Goal: Use online tool/utility: Utilize a website feature to perform a specific function

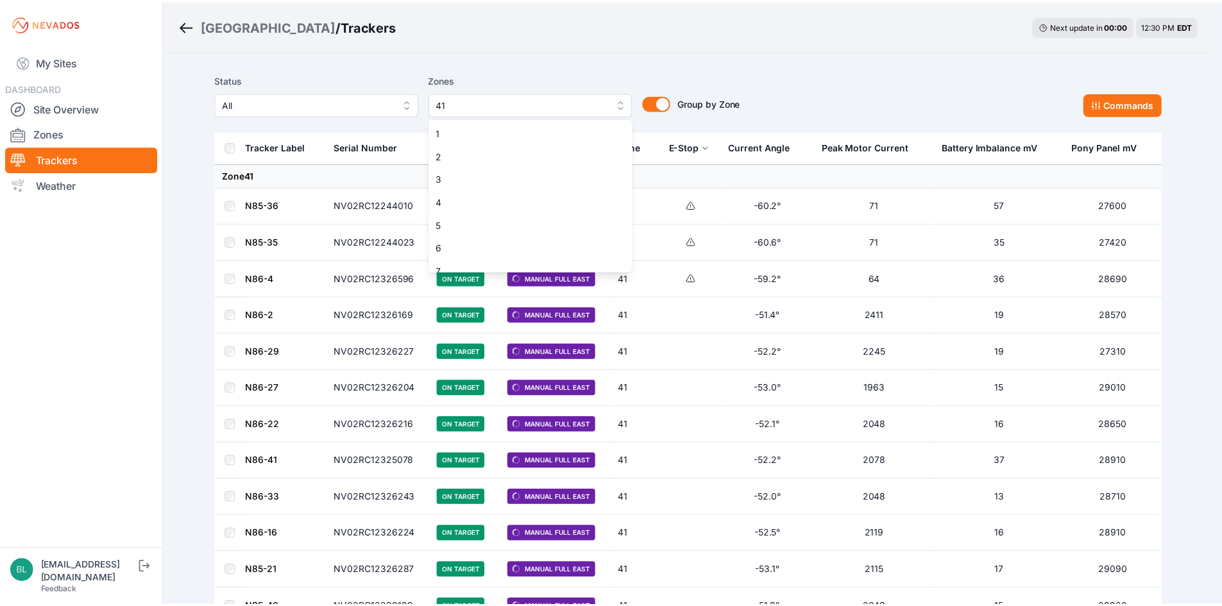
scroll to position [796, 0]
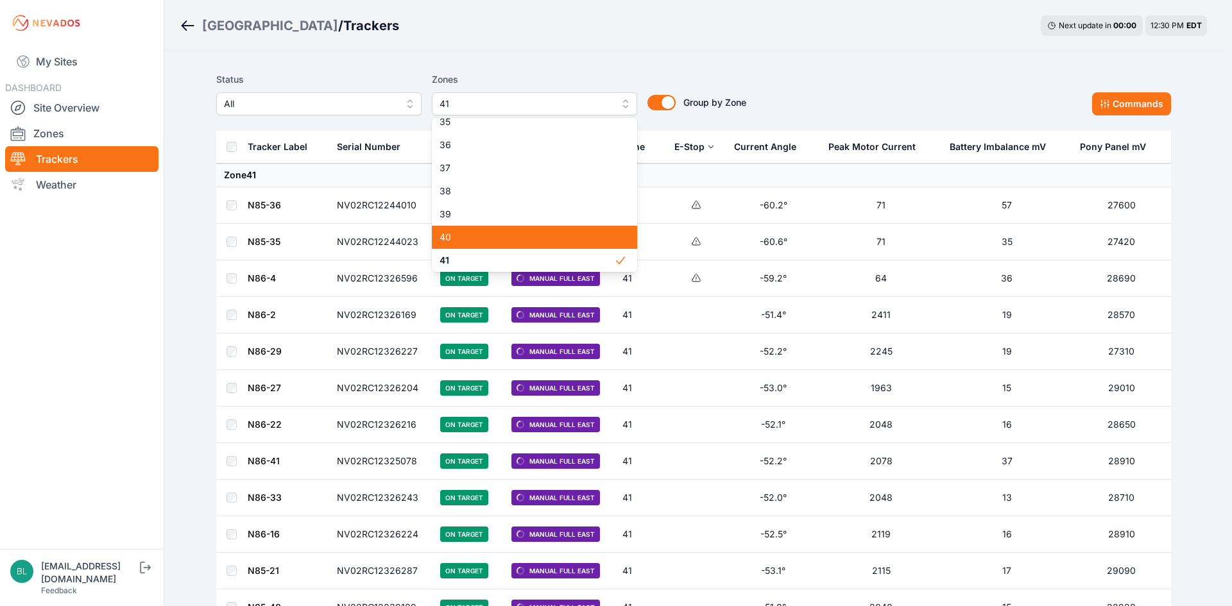
click at [529, 241] on span "40" at bounding box center [527, 237] width 175 height 13
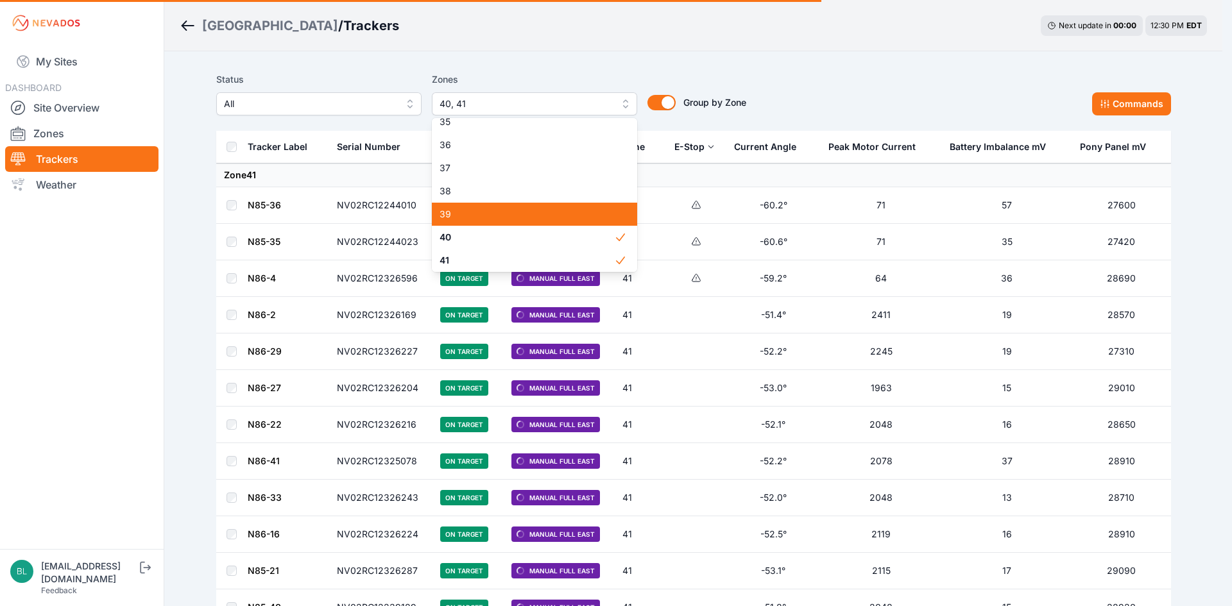
click at [529, 213] on span "39" at bounding box center [527, 214] width 175 height 13
click at [737, 76] on div "Status All Zones 39, 40, 41 1 2 3 4 5 6 7 8 9 10 11 12 13 14 15 16 17 18 19 20 …" at bounding box center [481, 94] width 530 height 44
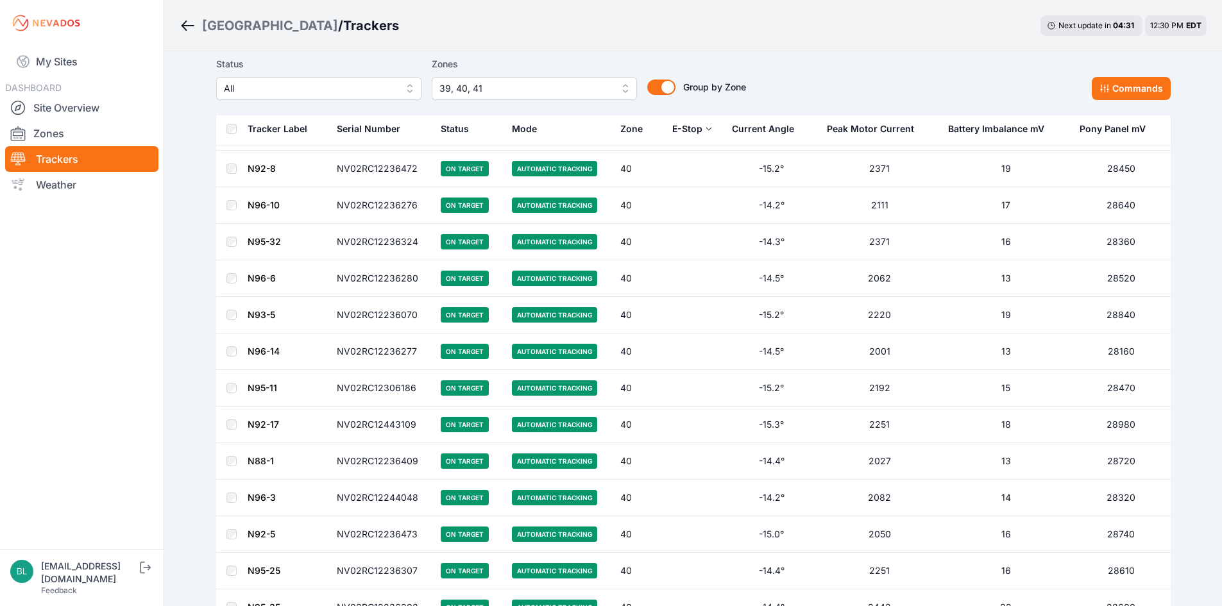
scroll to position [7067, 0]
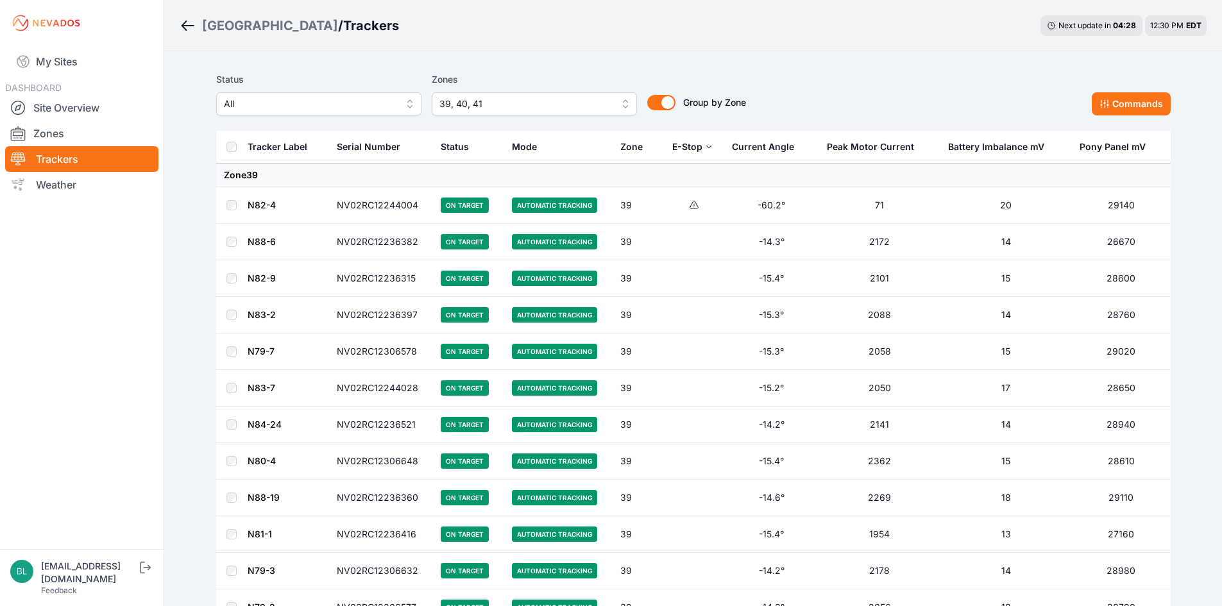
click at [230, 152] on th at bounding box center [231, 147] width 31 height 33
click at [1153, 102] on button "Commands" at bounding box center [1131, 103] width 79 height 23
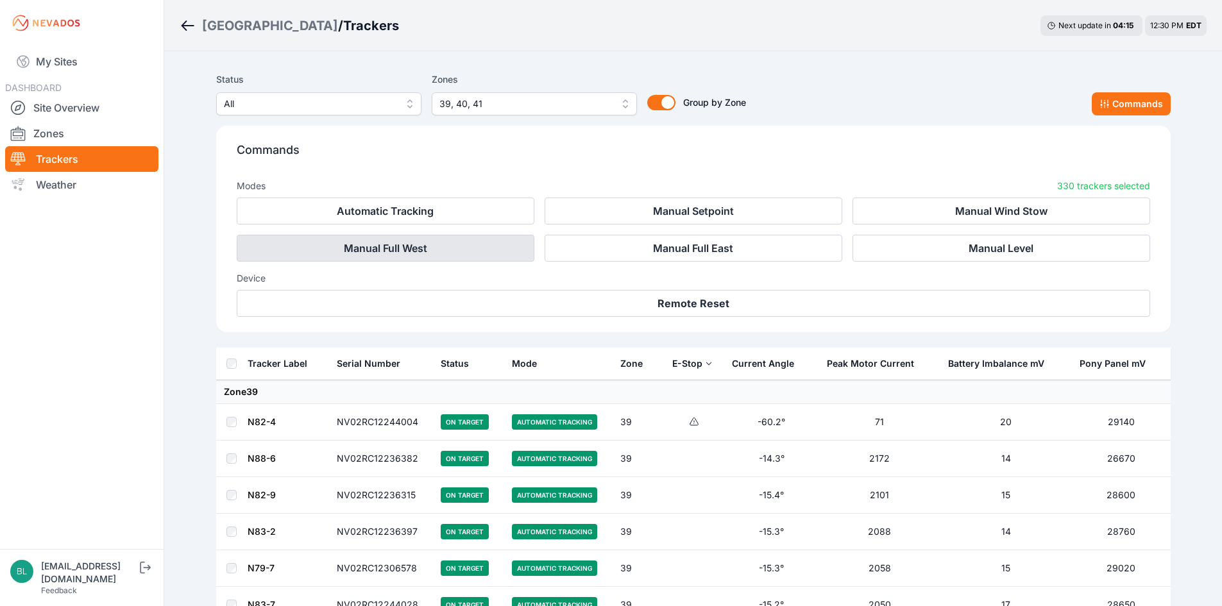
click at [481, 253] on button "Manual Full West" at bounding box center [386, 248] width 298 height 27
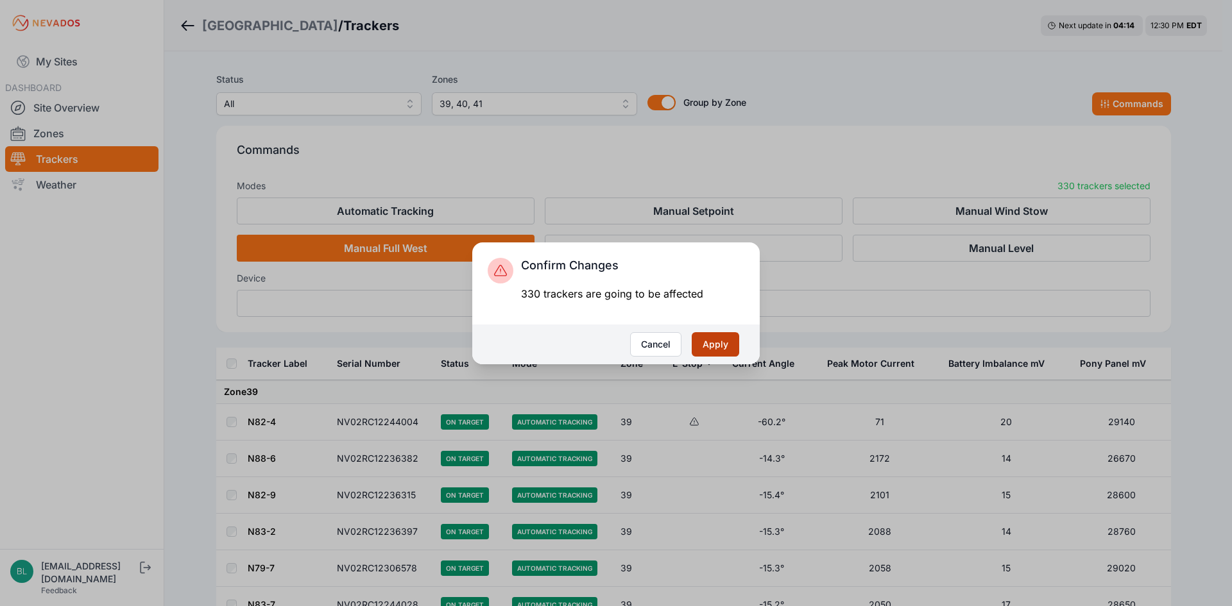
click at [708, 336] on button "Apply" at bounding box center [715, 344] width 47 height 24
